Goal: Task Accomplishment & Management: Manage account settings

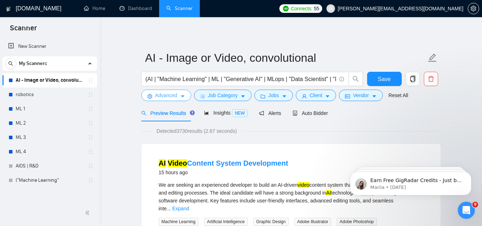
drag, startPoint x: 177, startPoint y: 92, endPoint x: 181, endPoint y: 96, distance: 5.8
click at [178, 92] on button "Advanced" at bounding box center [166, 95] width 50 height 11
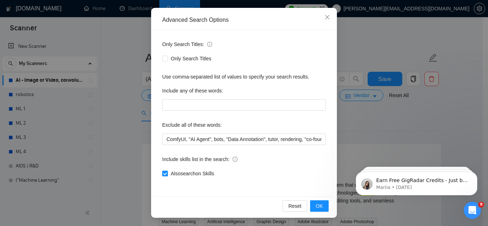
scroll to position [71, 0]
click at [324, 15] on icon "close" at bounding box center [327, 17] width 6 height 6
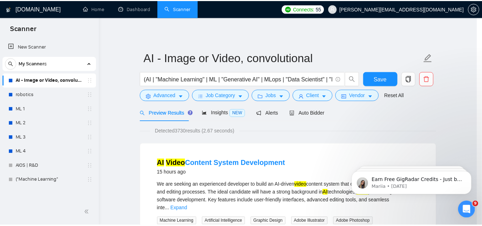
scroll to position [35, 0]
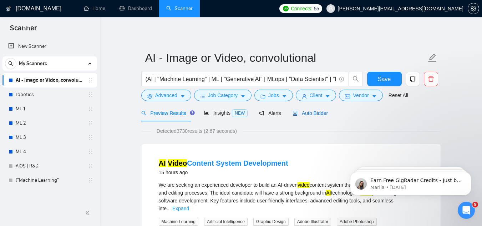
click at [315, 114] on span "Auto Bidder" at bounding box center [310, 113] width 35 height 6
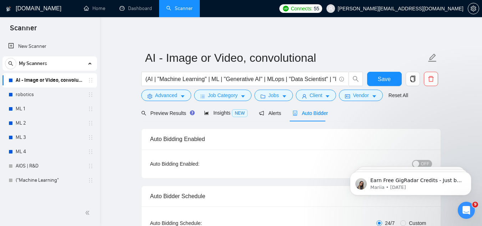
checkbox input "true"
click at [422, 163] on body "Earn Free GigRadar Credits - Just by Sharing Your Story! 💬 Want more credits fo…" at bounding box center [410, 182] width 137 height 44
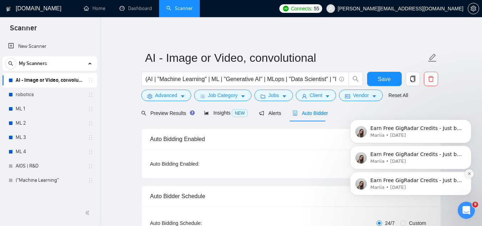
click at [469, 172] on icon "Dismiss notification" at bounding box center [470, 174] width 4 height 4
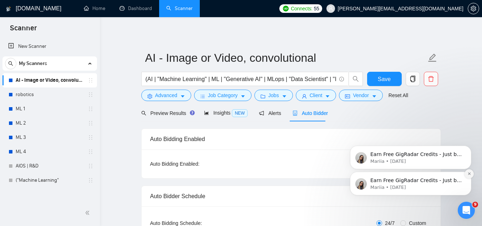
click at [469, 177] on button "Dismiss notification" at bounding box center [469, 173] width 9 height 9
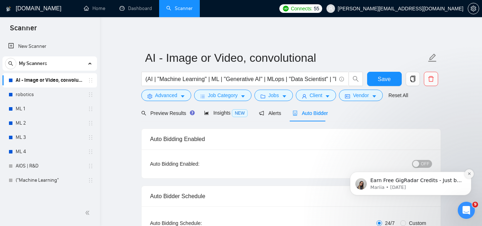
click at [469, 175] on icon "Dismiss notification" at bounding box center [469, 173] width 2 height 2
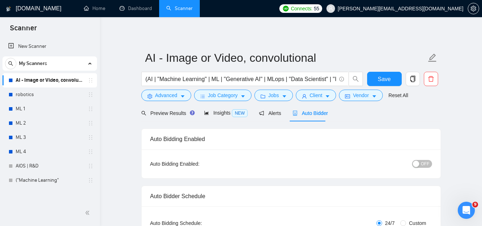
click at [423, 164] on span "OFF" at bounding box center [425, 164] width 9 height 8
click at [379, 78] on span "Save" at bounding box center [384, 79] width 13 height 9
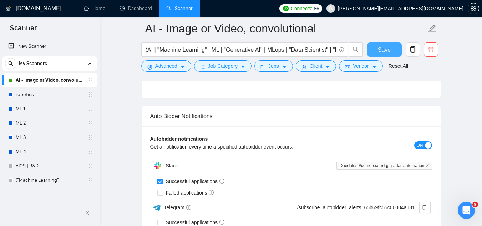
scroll to position [1715, 0]
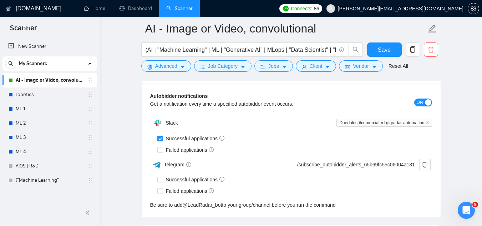
drag, startPoint x: 27, startPoint y: 95, endPoint x: 242, endPoint y: 122, distance: 216.6
click at [27, 95] on link "robotics" at bounding box center [50, 94] width 68 height 14
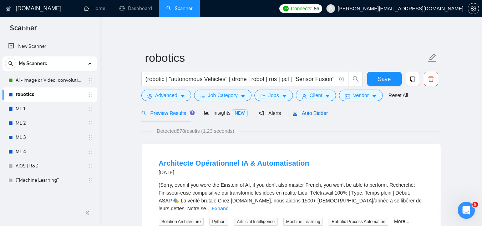
click at [321, 111] on span "Auto Bidder" at bounding box center [310, 113] width 35 height 6
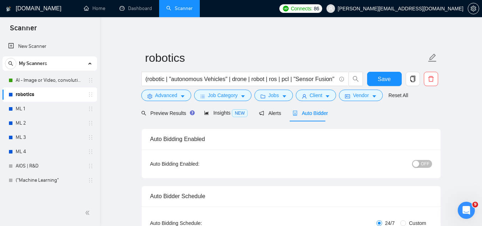
click at [429, 165] on span "OFF" at bounding box center [425, 164] width 9 height 8
click at [389, 79] on span "Save" at bounding box center [384, 79] width 13 height 9
click at [58, 110] on link "ML 1" at bounding box center [50, 109] width 68 height 14
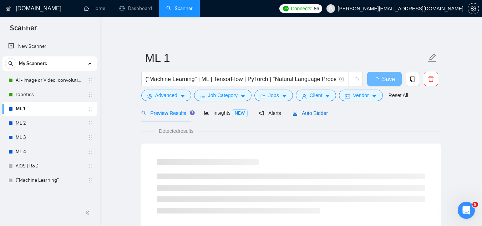
click at [294, 111] on icon "robot" at bounding box center [295, 113] width 4 height 5
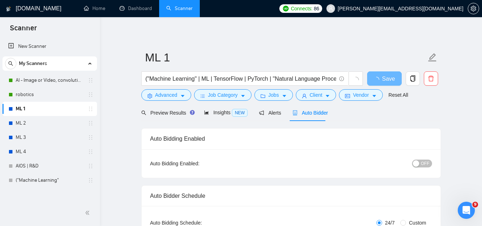
scroll to position [36, 0]
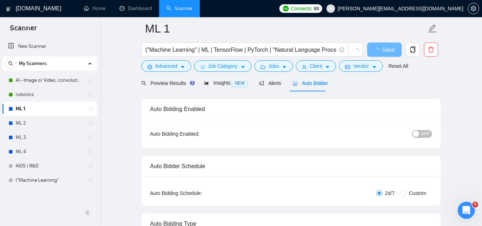
click at [422, 128] on div "OFF" at bounding box center [385, 133] width 94 height 11
drag, startPoint x: 417, startPoint y: 132, endPoint x: 409, endPoint y: 101, distance: 32.6
click at [418, 132] on div "button" at bounding box center [416, 134] width 6 height 6
click at [394, 52] on button "Save" at bounding box center [384, 49] width 35 height 14
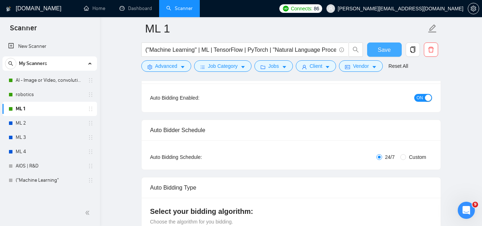
scroll to position [71, 0]
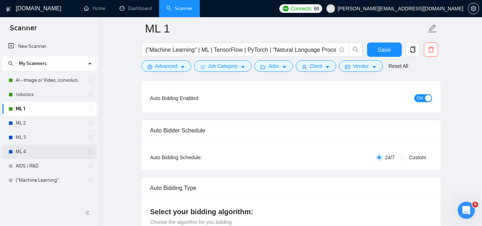
drag, startPoint x: 50, startPoint y: 122, endPoint x: 50, endPoint y: 158, distance: 35.7
click at [50, 122] on link "ML 2" at bounding box center [50, 123] width 68 height 14
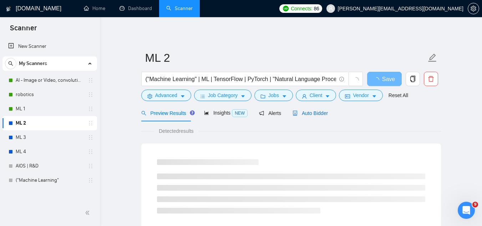
click at [317, 114] on span "Auto Bidder" at bounding box center [310, 113] width 35 height 6
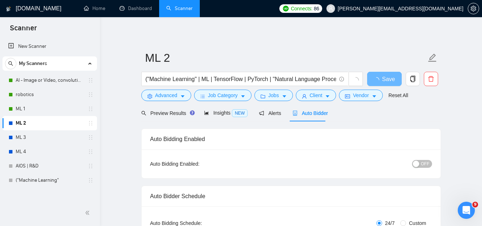
checkbox input "true"
click at [421, 166] on button "OFF" at bounding box center [422, 164] width 20 height 8
click at [384, 83] on span "Save" at bounding box center [384, 79] width 13 height 9
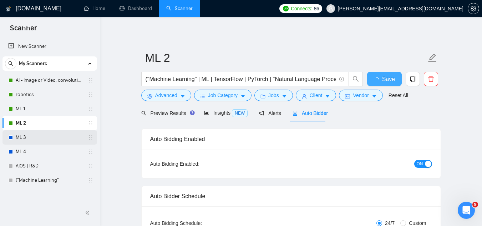
checkbox input "true"
click at [44, 135] on link "ML 3" at bounding box center [50, 137] width 68 height 14
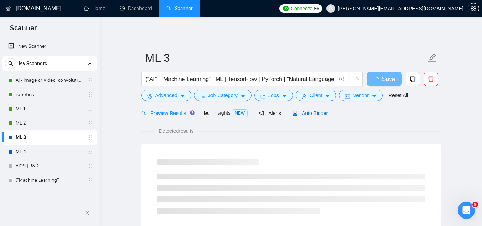
click at [324, 113] on span "Auto Bidder" at bounding box center [310, 113] width 35 height 6
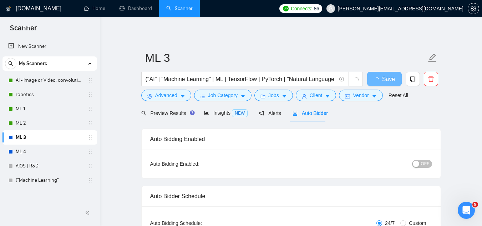
click at [421, 162] on button "OFF" at bounding box center [422, 164] width 20 height 8
click at [389, 85] on button "Save" at bounding box center [384, 79] width 35 height 14
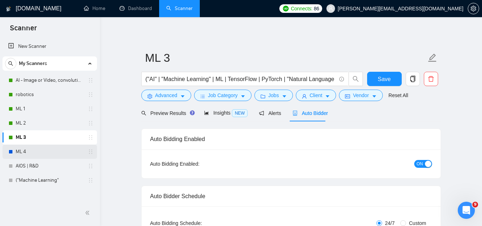
click at [37, 153] on link "ML 4" at bounding box center [50, 152] width 68 height 14
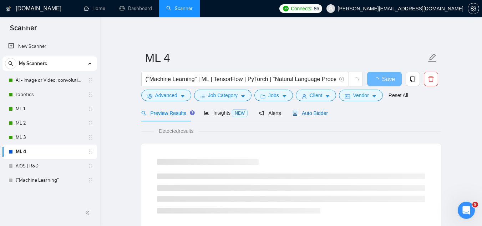
click at [323, 115] on span "Auto Bidder" at bounding box center [310, 113] width 35 height 6
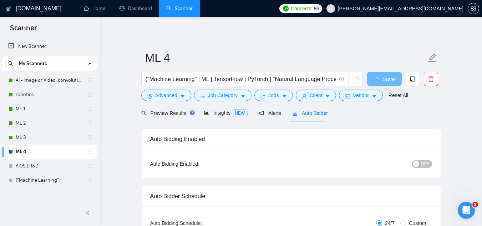
click at [418, 165] on div "button" at bounding box center [416, 164] width 6 height 6
click at [378, 84] on button "Save" at bounding box center [384, 79] width 35 height 14
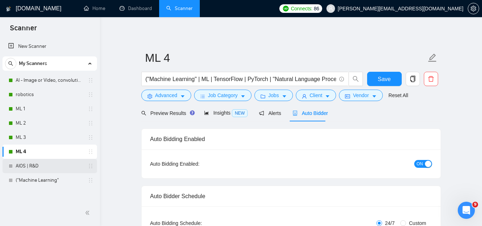
click at [19, 169] on link "AIOS | R&D" at bounding box center [50, 166] width 68 height 14
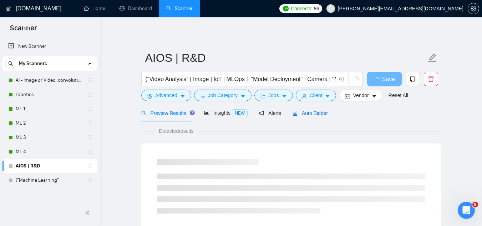
click at [312, 114] on span "Auto Bidder" at bounding box center [310, 113] width 35 height 6
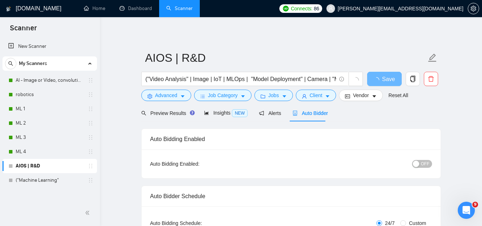
click at [421, 167] on button "OFF" at bounding box center [422, 164] width 20 height 8
click at [383, 81] on span "Save" at bounding box center [384, 79] width 13 height 9
